Goal: Unclear: Unclear

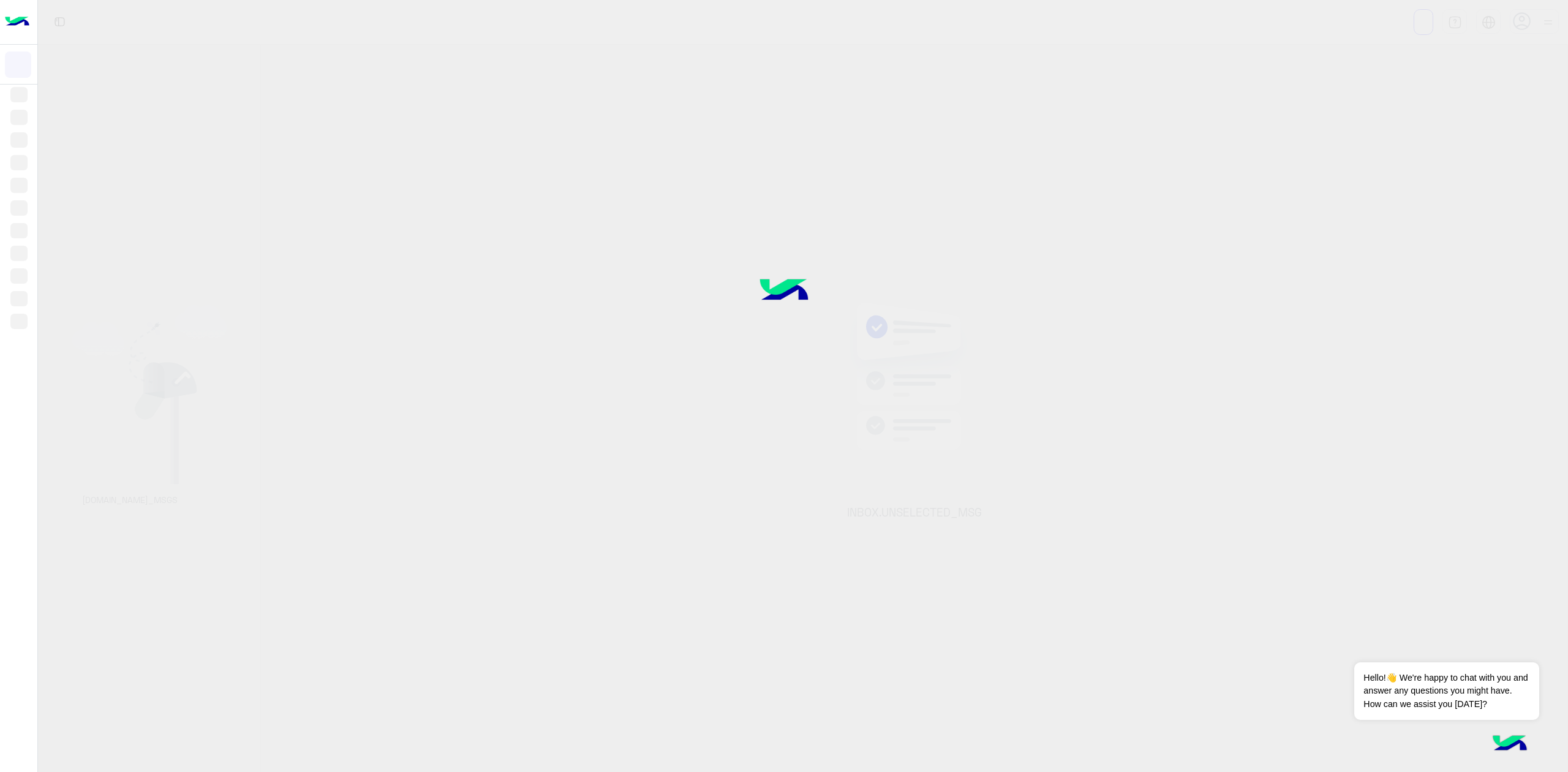
click at [1545, 25] on div at bounding box center [784, 386] width 1568 height 772
click at [1533, 22] on div at bounding box center [784, 386] width 1568 height 772
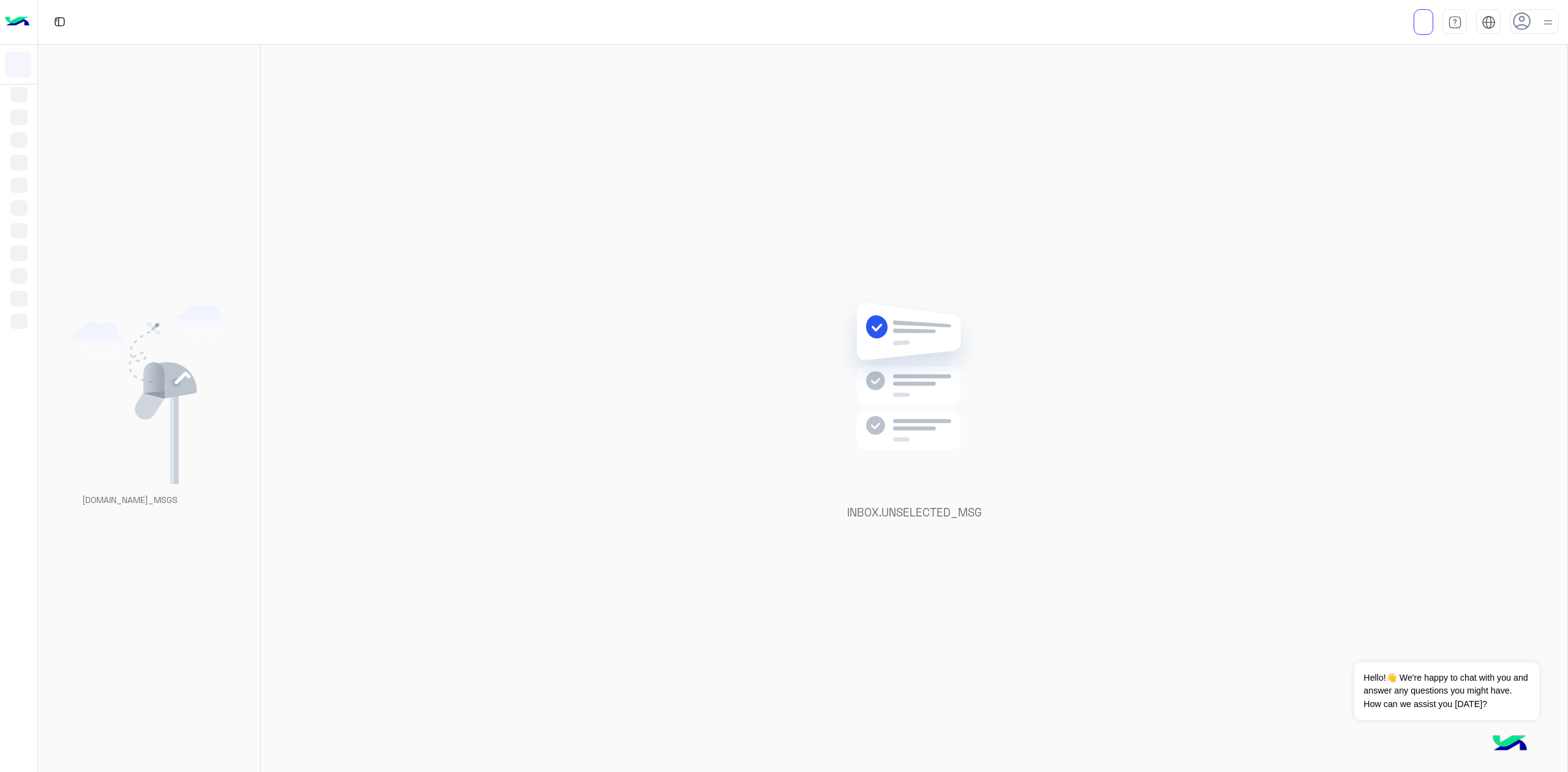
click at [1533, 22] on div at bounding box center [1533, 21] width 49 height 25
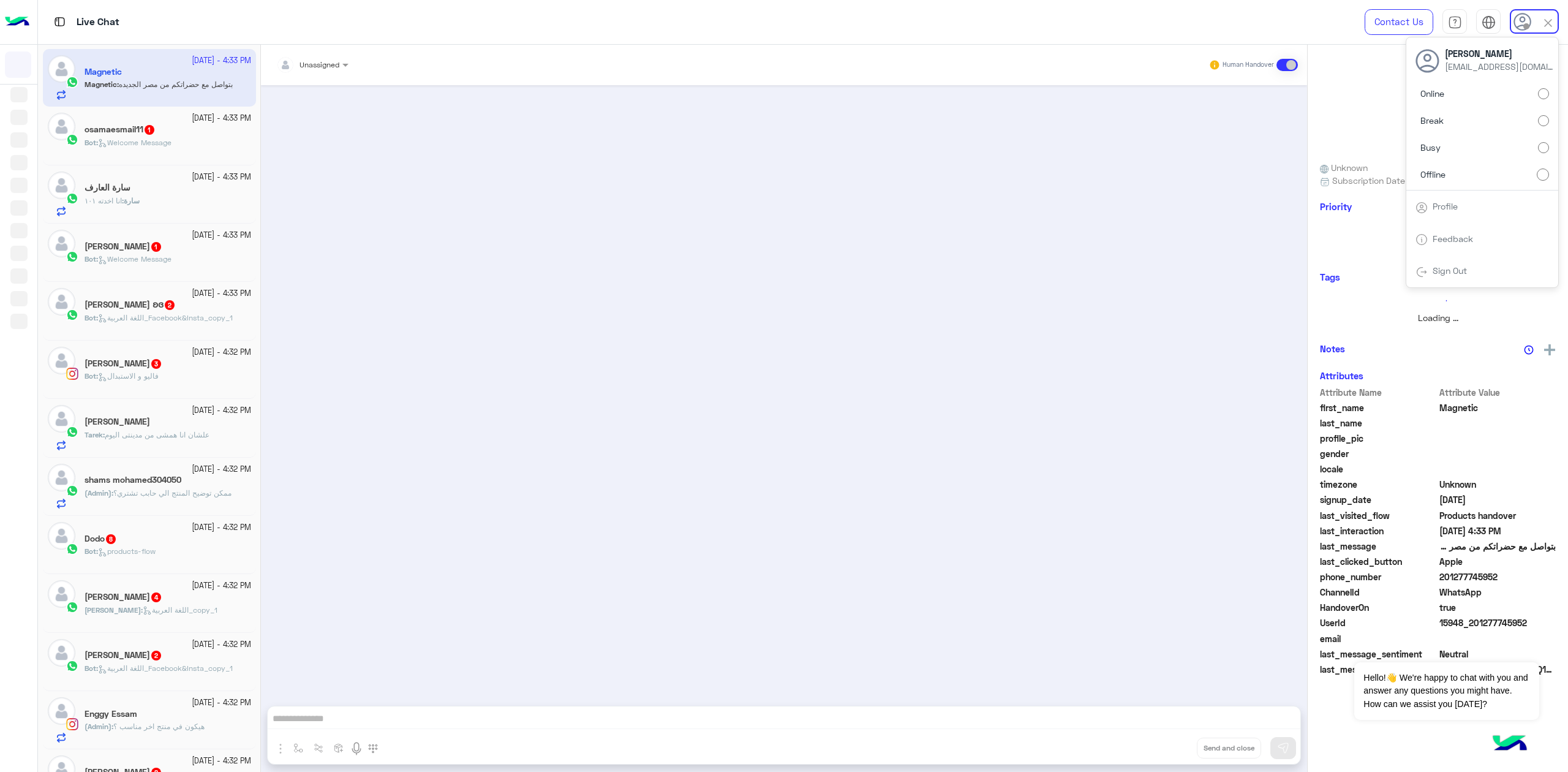
click at [1497, 139] on label "Busy" at bounding box center [1482, 147] width 133 height 22
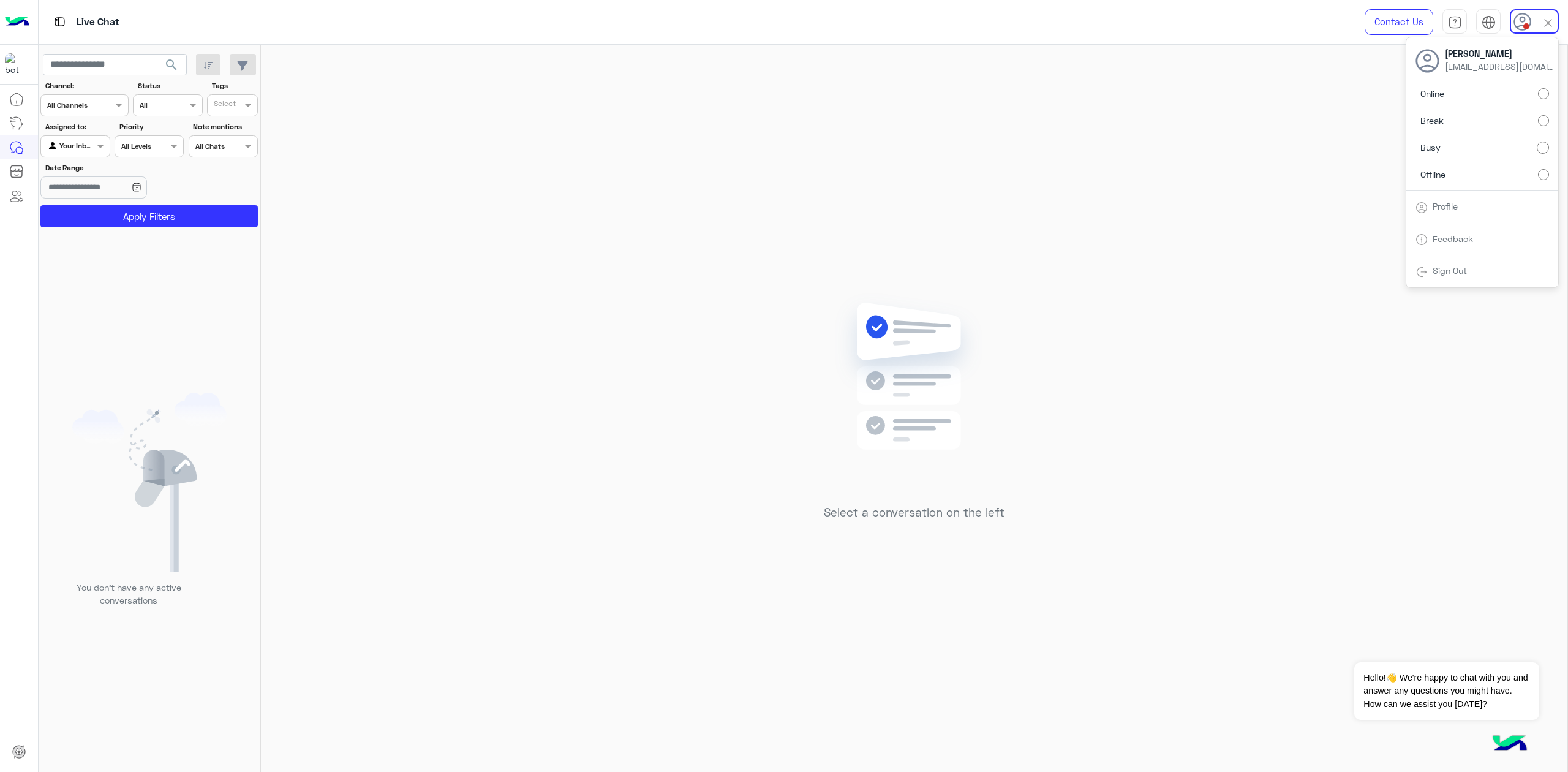
click at [1530, 26] on icon at bounding box center [1523, 21] width 19 height 19
